Goal: Transaction & Acquisition: Obtain resource

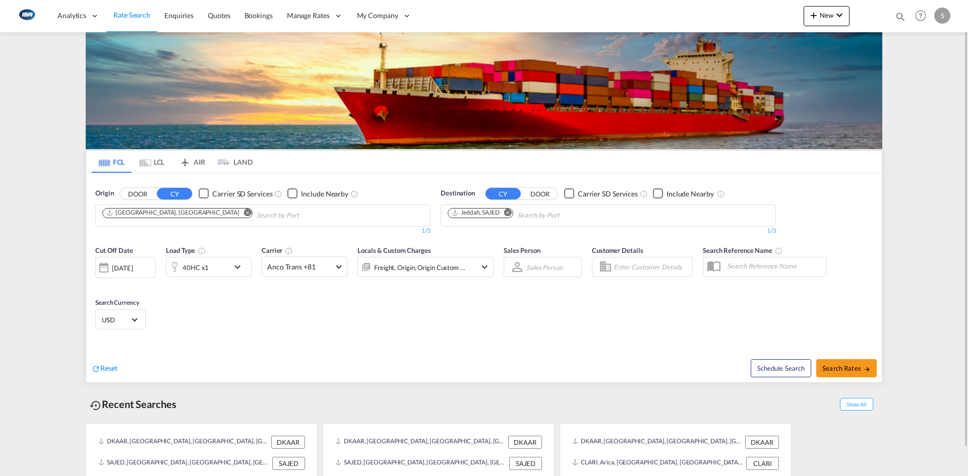
click at [510, 211] on md-icon "Remove" at bounding box center [508, 213] width 8 height 8
click at [509, 211] on input "Chips input." at bounding box center [496, 216] width 96 height 16
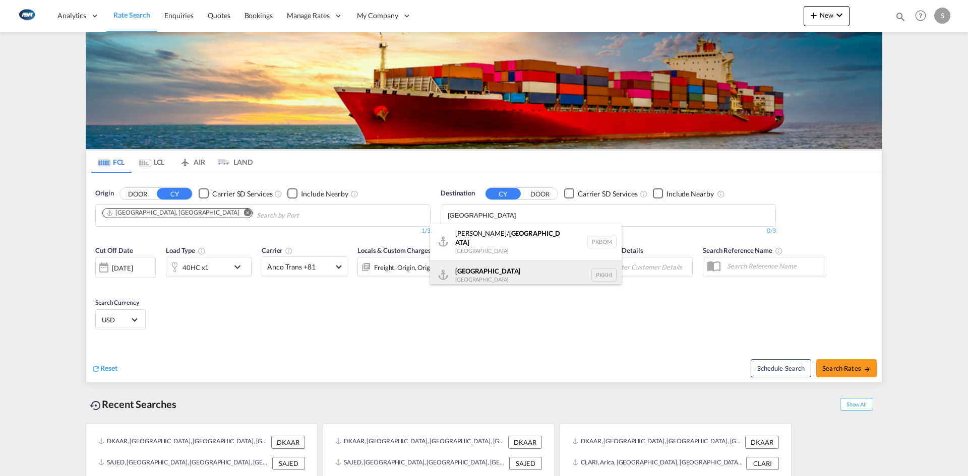
type input "[GEOGRAPHIC_DATA]"
click at [515, 268] on div "Karachi [GEOGRAPHIC_DATA] PKKHI" at bounding box center [526, 275] width 192 height 30
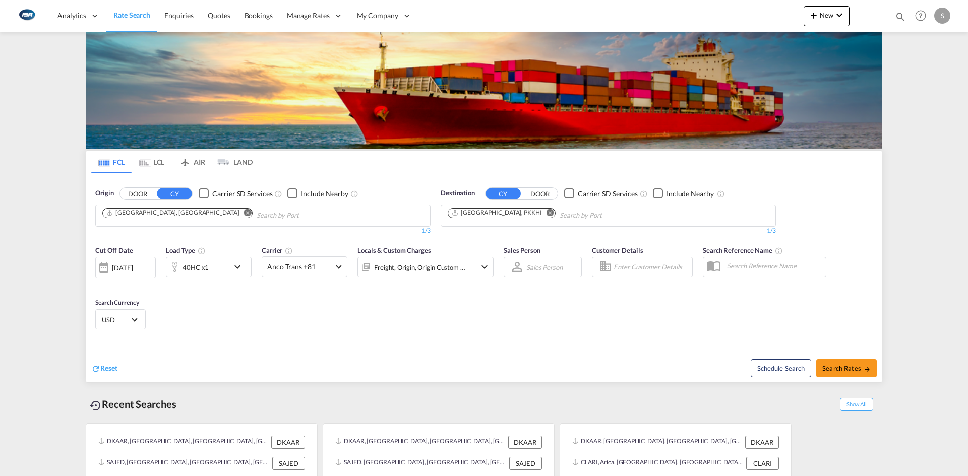
click at [238, 270] on md-icon "icon-chevron-down" at bounding box center [239, 267] width 17 height 12
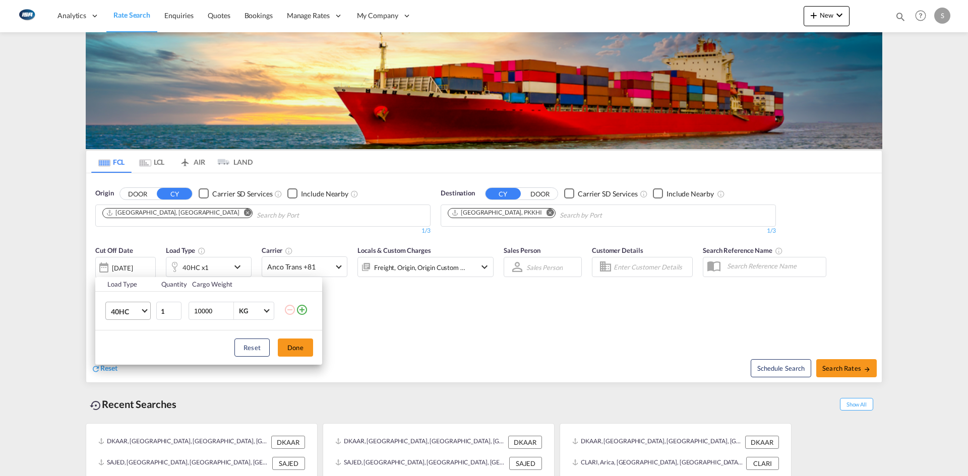
click at [139, 314] on span "40HC" at bounding box center [125, 312] width 29 height 10
click at [141, 268] on md-option "20GP" at bounding box center [137, 263] width 69 height 24
click at [287, 343] on button "Done" at bounding box center [295, 348] width 35 height 18
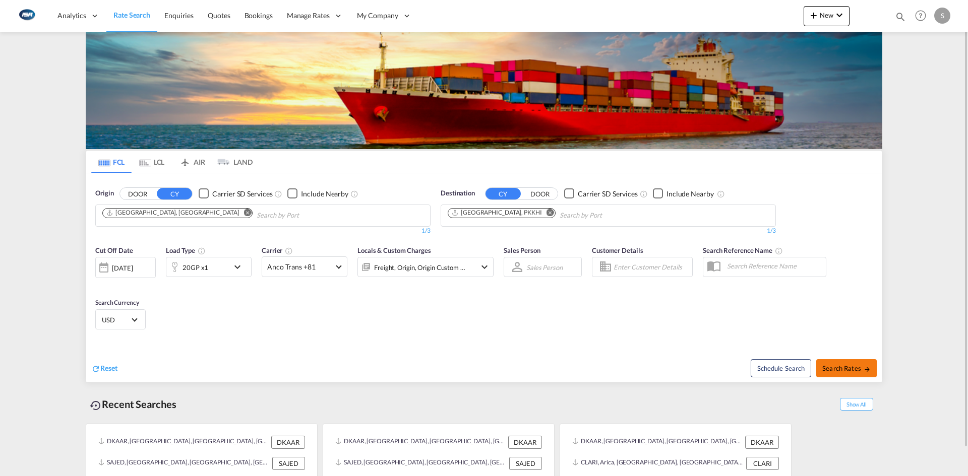
click at [843, 362] on button "Search Rates" at bounding box center [846, 368] width 60 height 18
type input "DKAAR to PKKHI / [DATE]"
